Goal: Task Accomplishment & Management: Complete application form

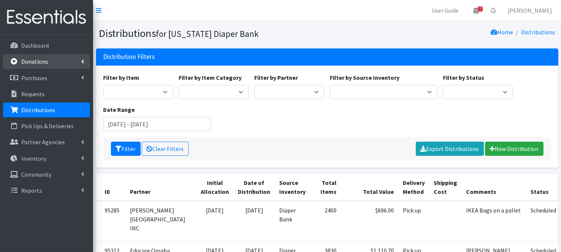
click at [79, 61] on link "Donations" at bounding box center [46, 61] width 87 height 15
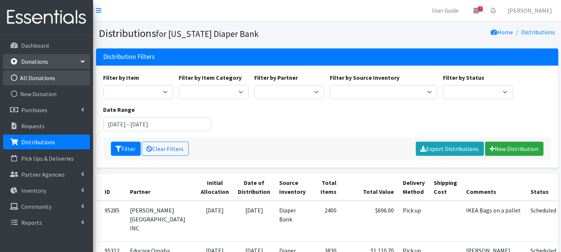
click at [15, 76] on icon at bounding box center [14, 77] width 10 height 7
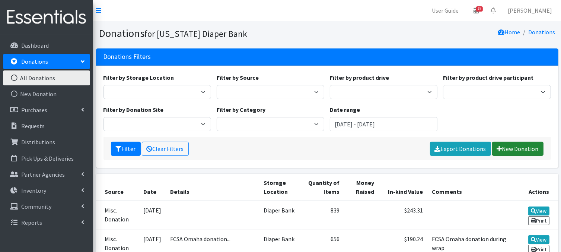
click at [518, 147] on link "New Donation" at bounding box center [517, 148] width 51 height 14
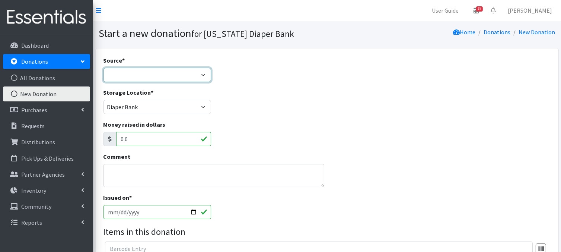
click at [201, 73] on select "Product Drive Manufacturer Donation Site Misc. Donation" at bounding box center [158, 75] width 108 height 14
select select "Misc. Donation"
click at [104, 68] on select "Product Drive Manufacturer Donation Site Misc. Donation" at bounding box center [158, 75] width 108 height 14
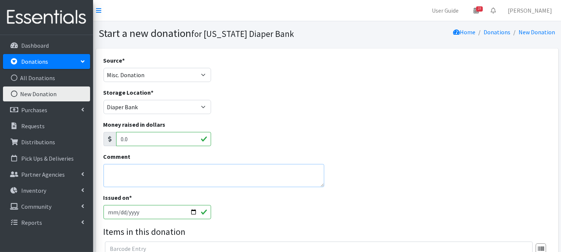
click at [138, 175] on textarea "Comment" at bounding box center [214, 175] width 221 height 23
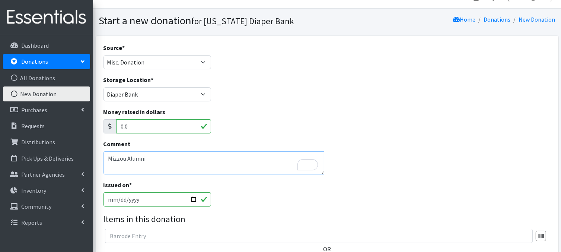
scroll to position [25, 0]
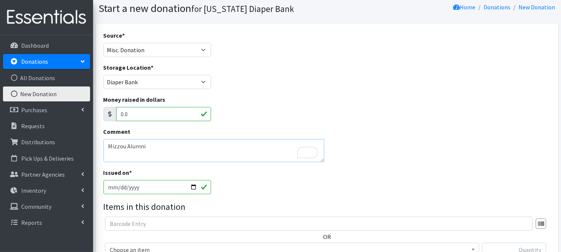
type textarea "Mizzou Alumni"
click at [192, 184] on input "[DATE]" at bounding box center [158, 187] width 108 height 14
type input "2025-08-23"
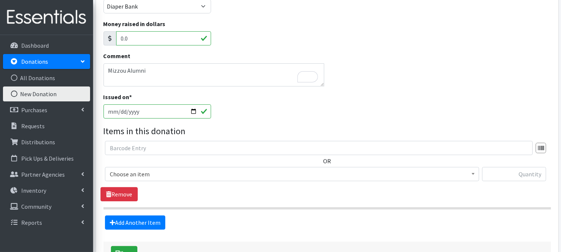
scroll to position [105, 0]
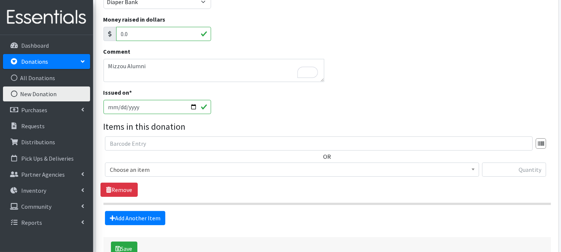
click at [472, 170] on span at bounding box center [473, 169] width 7 height 12
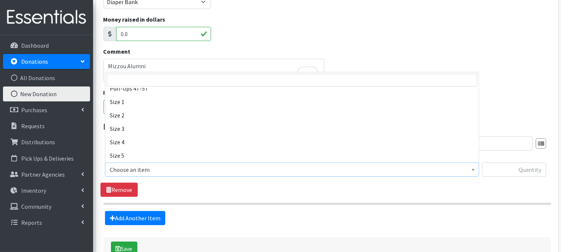
scroll to position [74, 0]
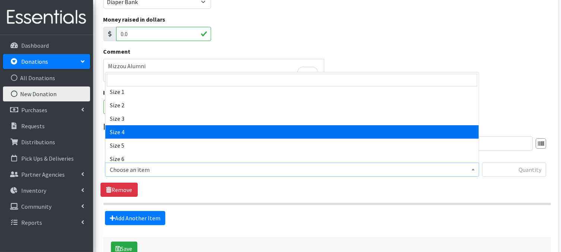
select select "3685"
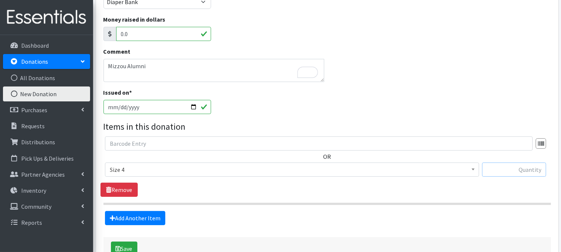
click at [495, 168] on input "text" at bounding box center [514, 169] width 64 height 14
type input "198"
click at [150, 221] on link "Add Another Item" at bounding box center [135, 218] width 60 height 14
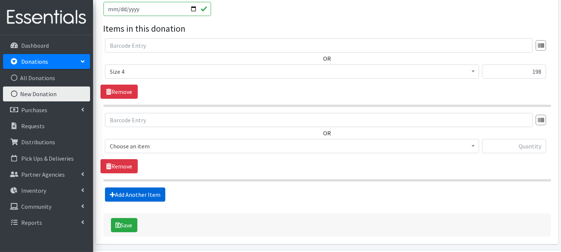
scroll to position [228, 0]
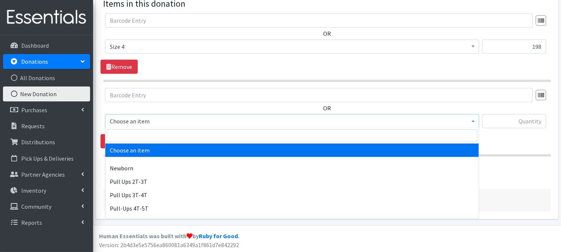
click at [474, 122] on span at bounding box center [473, 120] width 7 height 12
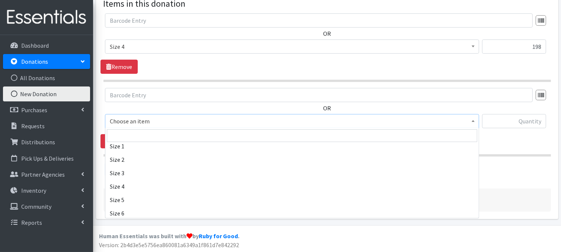
scroll to position [89, 0]
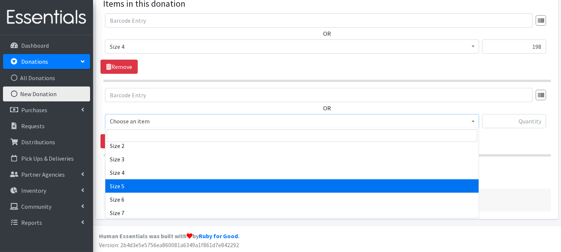
drag, startPoint x: 128, startPoint y: 184, endPoint x: 299, endPoint y: 91, distance: 194.8
select select "3686"
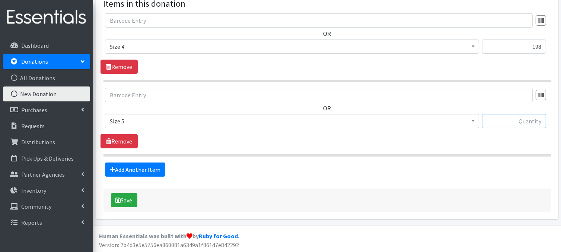
click at [532, 120] on input "text" at bounding box center [514, 121] width 64 height 14
type input "480"
click at [144, 171] on link "Add Another Item" at bounding box center [135, 169] width 60 height 14
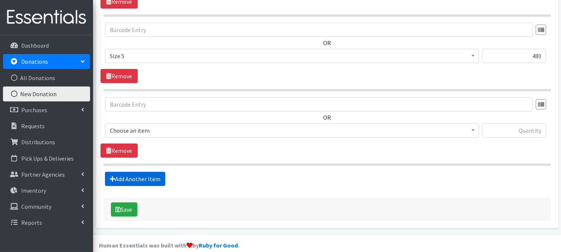
scroll to position [302, 0]
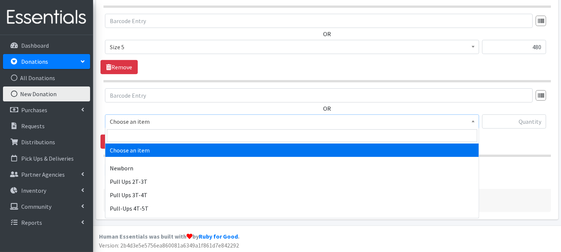
click at [471, 121] on span at bounding box center [473, 121] width 7 height 12
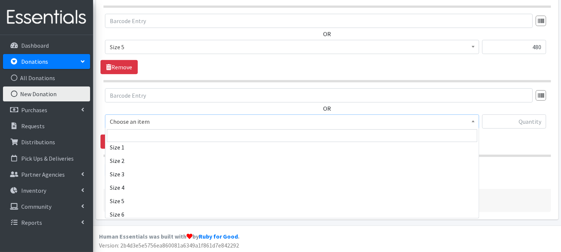
scroll to position [94, 0]
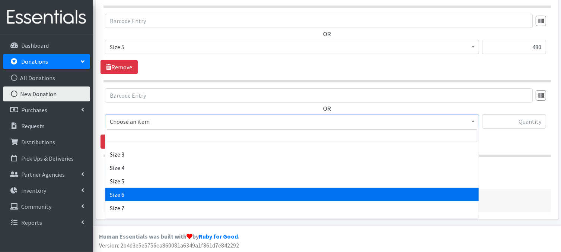
select select "3687"
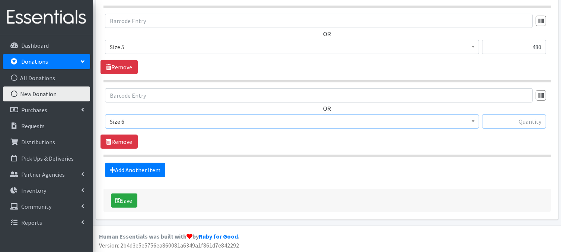
click at [509, 120] on input "text" at bounding box center [514, 121] width 64 height 14
type input "138"
click at [131, 201] on button "Save" at bounding box center [124, 200] width 26 height 14
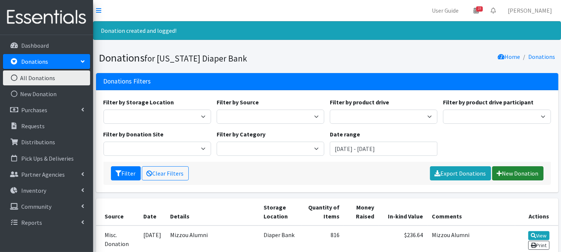
click at [510, 172] on link "New Donation" at bounding box center [517, 173] width 51 height 14
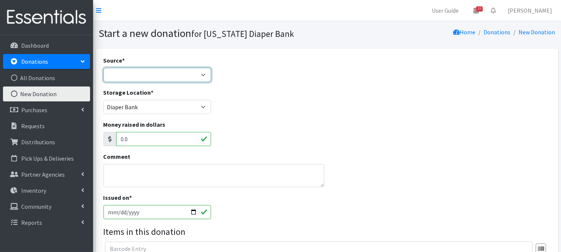
click at [202, 77] on select "Product Drive Manufacturer Donation Site Misc. Donation" at bounding box center [158, 75] width 108 height 14
select select "Misc. Donation"
click at [104, 68] on select "Product Drive Manufacturer Donation Site Misc. Donation" at bounding box center [158, 75] width 108 height 14
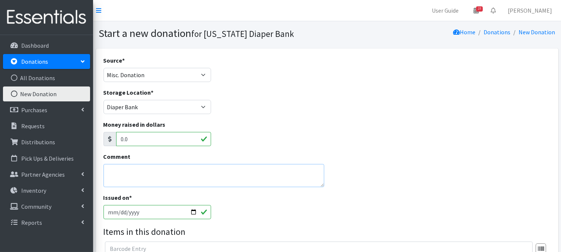
click at [133, 172] on textarea "Comment" at bounding box center [214, 175] width 221 height 23
type textarea "Drue"
click at [192, 211] on input "[DATE]" at bounding box center [158, 212] width 108 height 14
type input "[DATE]"
click at [365, 180] on div "Comment Drue" at bounding box center [327, 172] width 453 height 41
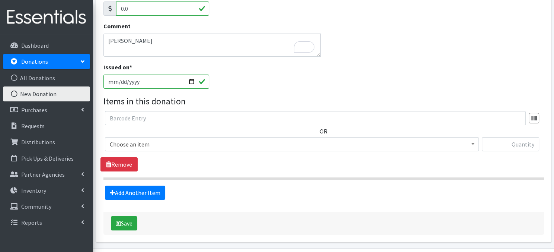
scroll to position [133, 0]
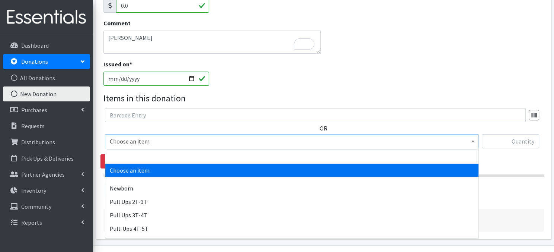
click at [472, 143] on span at bounding box center [473, 140] width 7 height 12
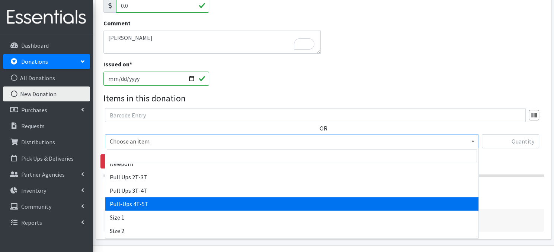
scroll to position [30, 0]
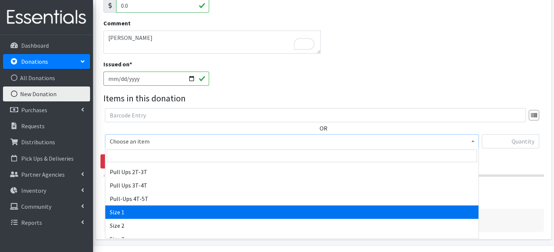
select select "3682"
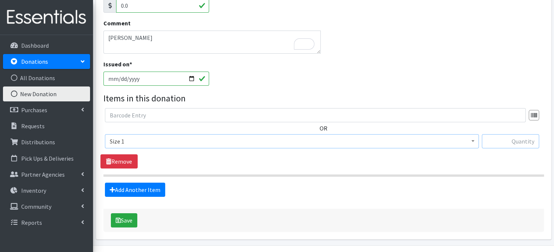
click at [510, 140] on input "text" at bounding box center [510, 141] width 57 height 14
type input "64"
click at [144, 191] on link "Add Another Item" at bounding box center [135, 189] width 60 height 14
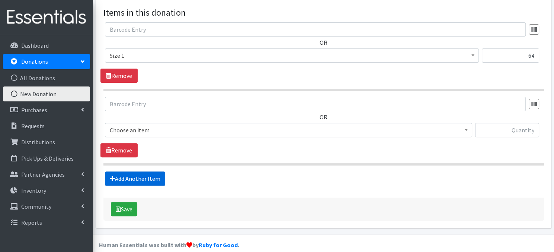
scroll to position [228, 0]
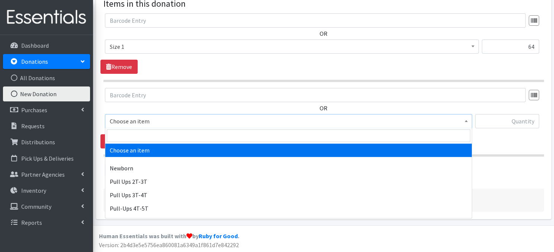
click at [469, 120] on span at bounding box center [466, 120] width 7 height 12
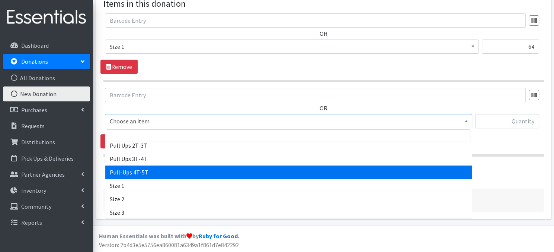
scroll to position [45, 0]
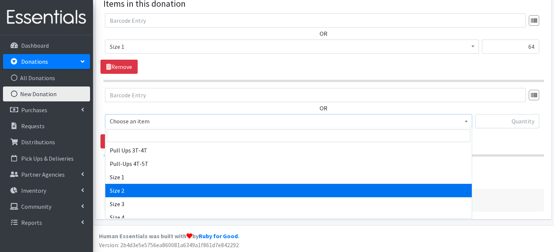
drag, startPoint x: 118, startPoint y: 190, endPoint x: 255, endPoint y: 144, distance: 144.5
select select "3683"
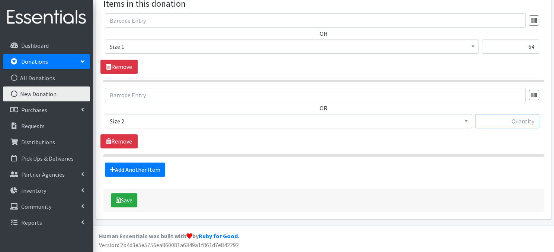
click at [518, 122] on input "text" at bounding box center [507, 121] width 64 height 14
type input "58"
click at [146, 169] on link "Add Another Item" at bounding box center [135, 169] width 60 height 14
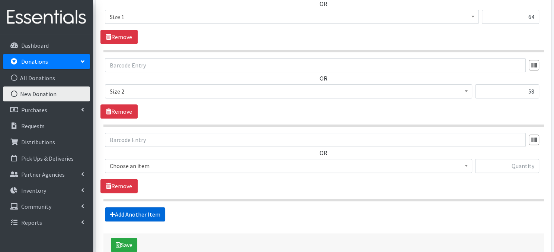
scroll to position [302, 0]
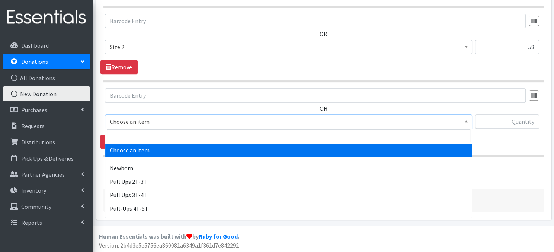
click at [469, 122] on span at bounding box center [466, 121] width 7 height 12
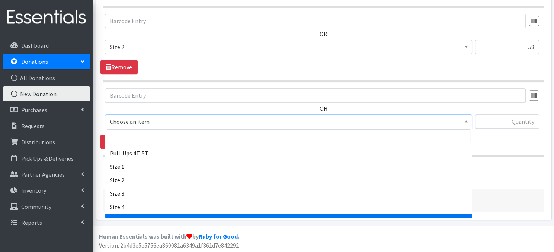
scroll to position [60, 0]
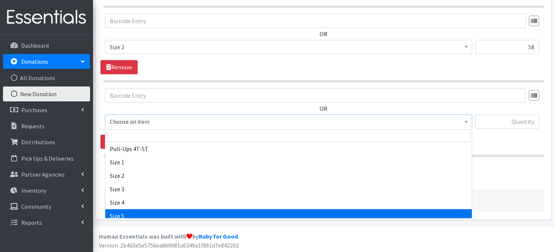
select select "3686"
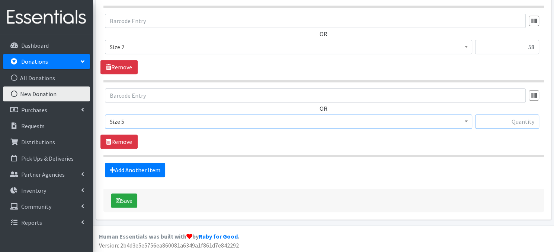
click at [502, 122] on input "text" at bounding box center [507, 121] width 64 height 14
type input "50"
click at [115, 202] on button "Save" at bounding box center [124, 200] width 26 height 14
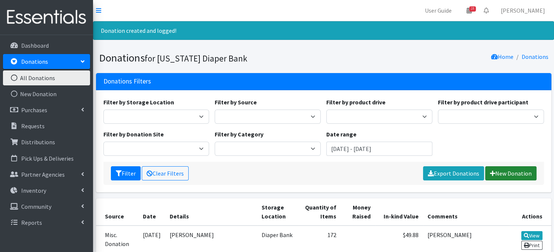
click at [517, 176] on link "New Donation" at bounding box center [511, 173] width 51 height 14
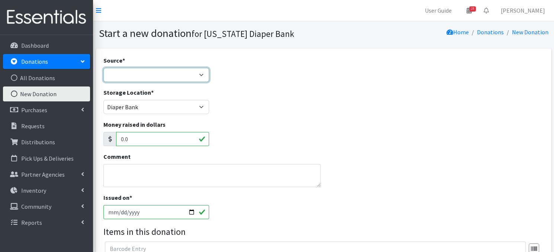
click at [197, 76] on select "Product Drive Manufacturer Donation Site Misc. Donation" at bounding box center [157, 75] width 106 height 14
select select "Misc. Donation"
click at [104, 68] on select "Product Drive Manufacturer Donation Site Misc. Donation" at bounding box center [157, 75] width 106 height 14
click at [141, 176] on textarea "Comment" at bounding box center [213, 175] width 218 height 23
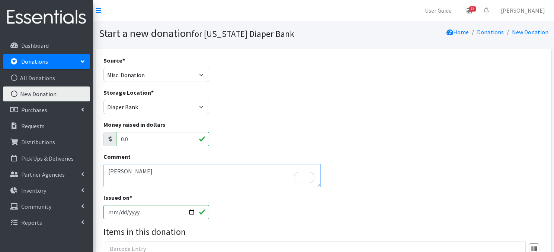
type textarea "Adison Kenning"
click at [193, 210] on input "2025-08-26" at bounding box center [157, 212] width 106 height 14
type input "[DATE]"
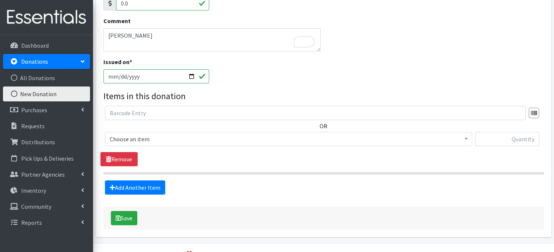
scroll to position [137, 0]
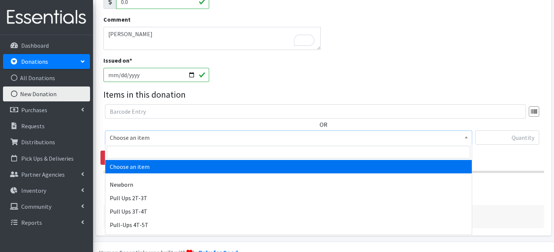
click at [464, 139] on span at bounding box center [466, 137] width 7 height 12
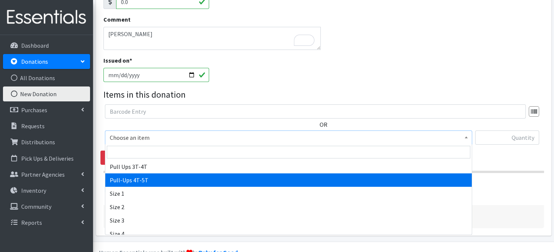
scroll to position [60, 0]
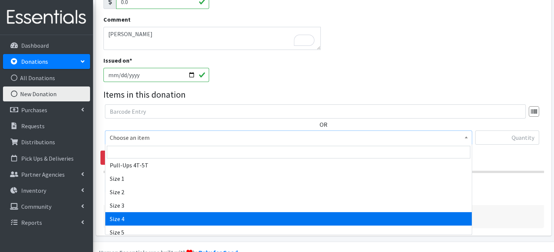
select select "3685"
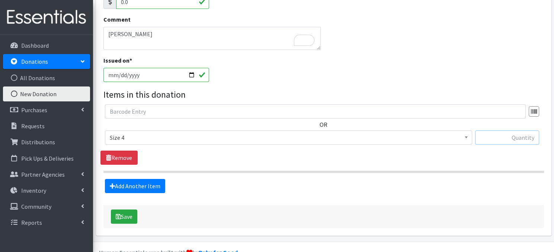
click at [506, 136] on input "text" at bounding box center [507, 137] width 64 height 14
type input "22"
click at [140, 188] on link "Add Another Item" at bounding box center [135, 186] width 60 height 14
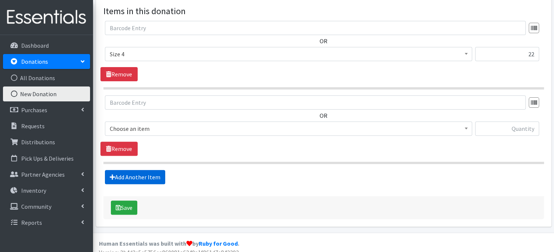
scroll to position [228, 0]
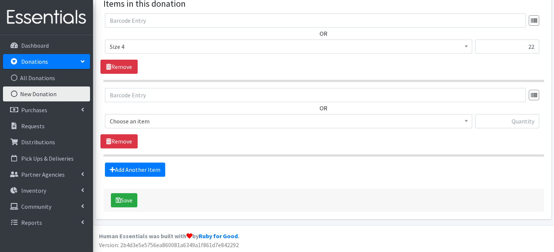
click at [469, 123] on span at bounding box center [466, 120] width 7 height 12
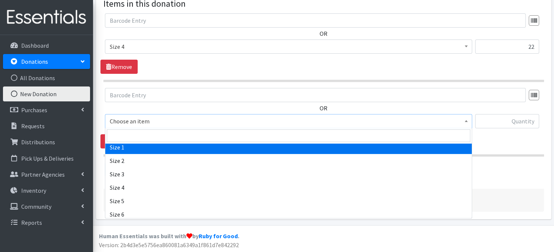
scroll to position [89, 0]
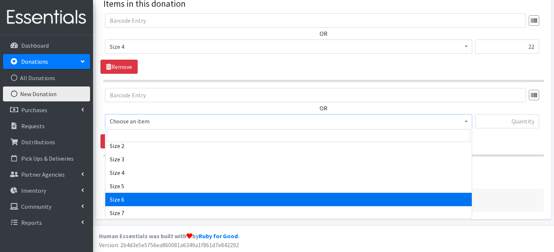
drag, startPoint x: 109, startPoint y: 200, endPoint x: 190, endPoint y: 156, distance: 91.6
select select "3687"
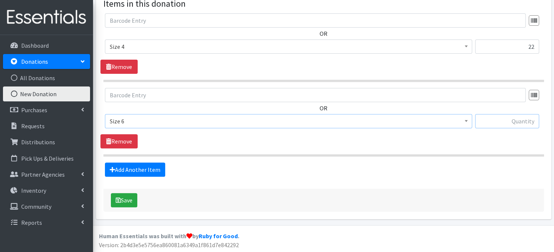
click at [501, 121] on input "text" at bounding box center [507, 121] width 64 height 14
type input "21"
click at [127, 198] on button "Save" at bounding box center [124, 200] width 26 height 14
